Goal: Download file/media

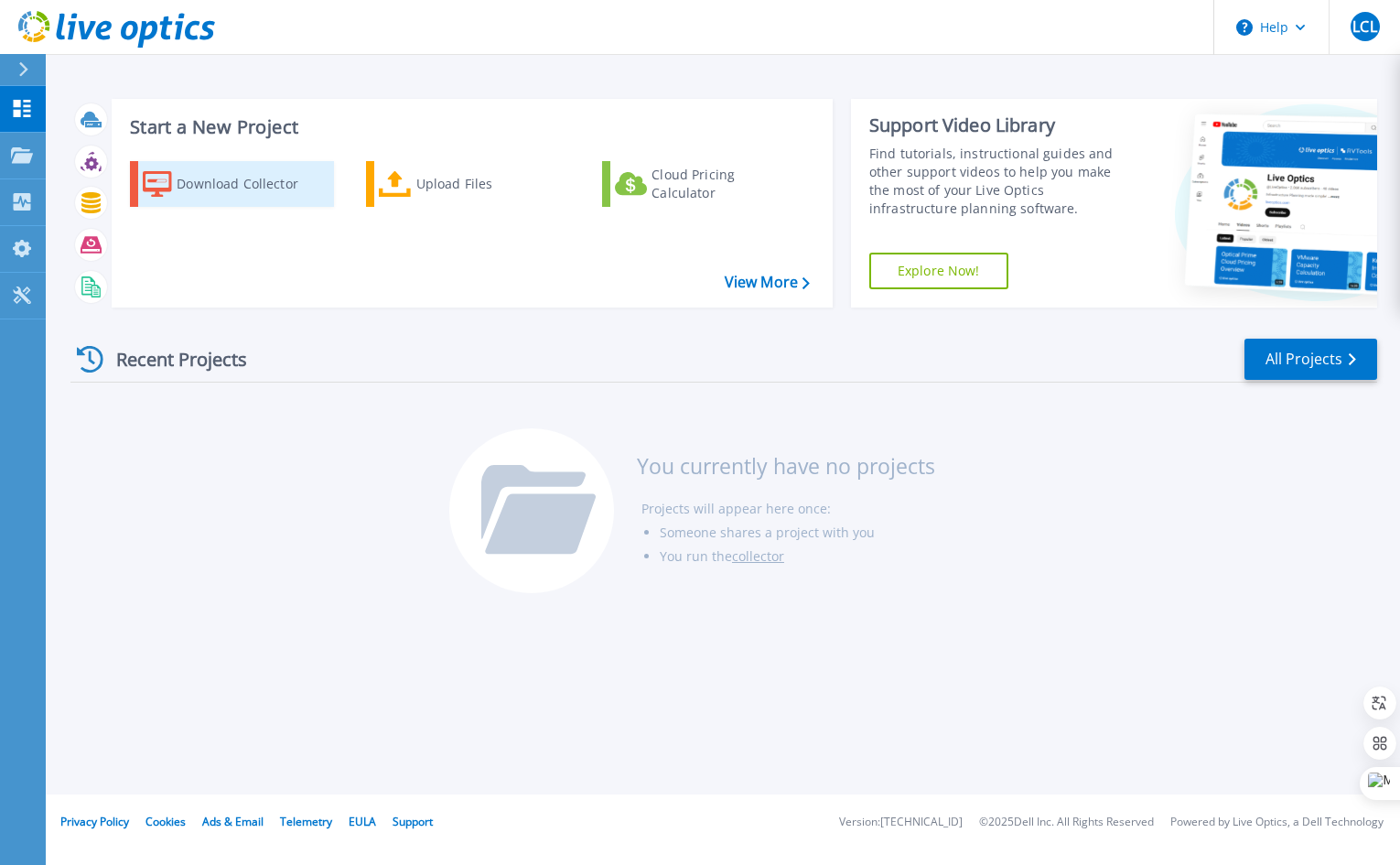
click at [206, 193] on div "Download Collector" at bounding box center [250, 184] width 146 height 37
click at [30, 198] on icon at bounding box center [23, 202] width 18 height 18
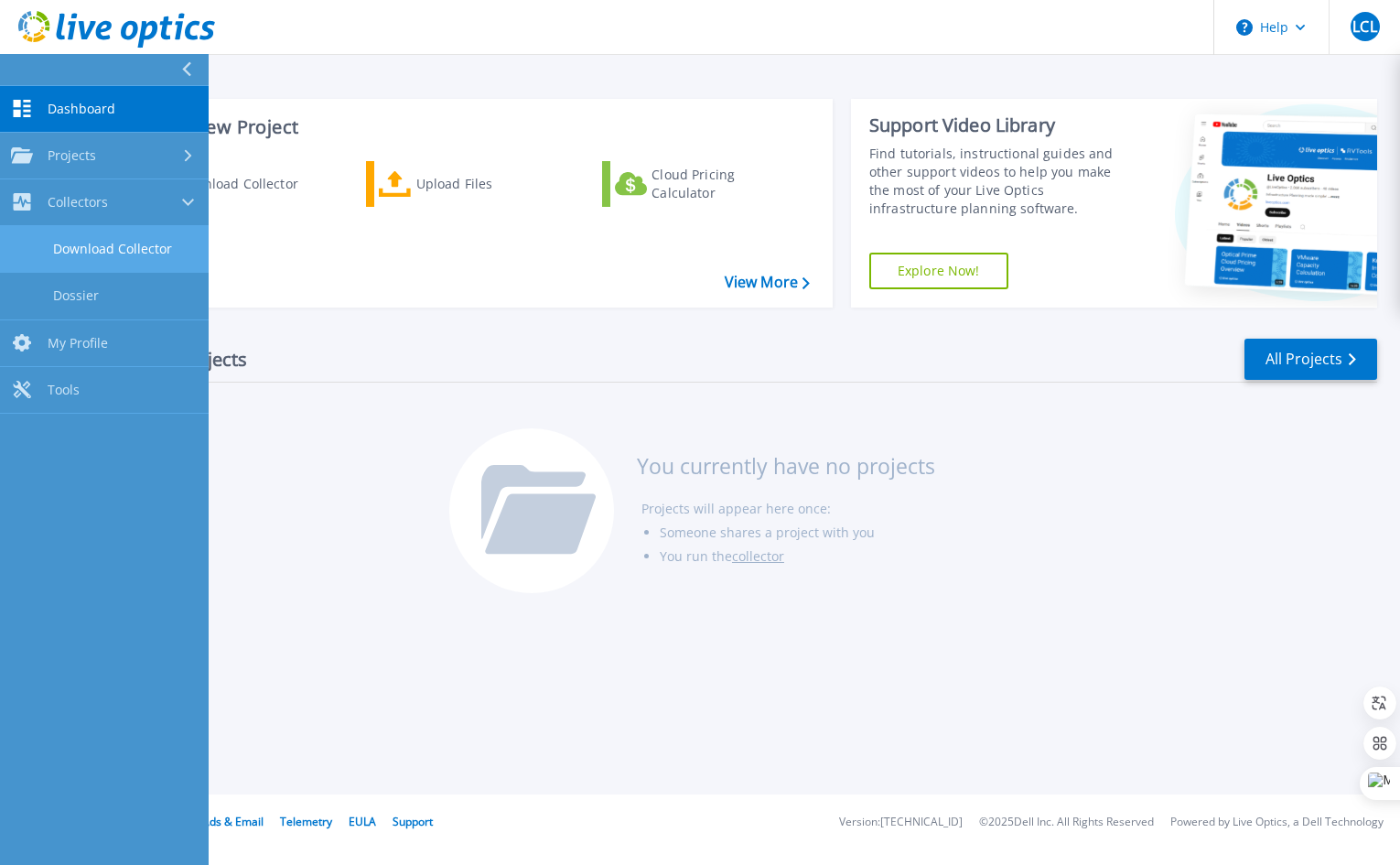
click at [101, 246] on link "Download Collector" at bounding box center [104, 249] width 208 height 46
